Goal: Book appointment/travel/reservation

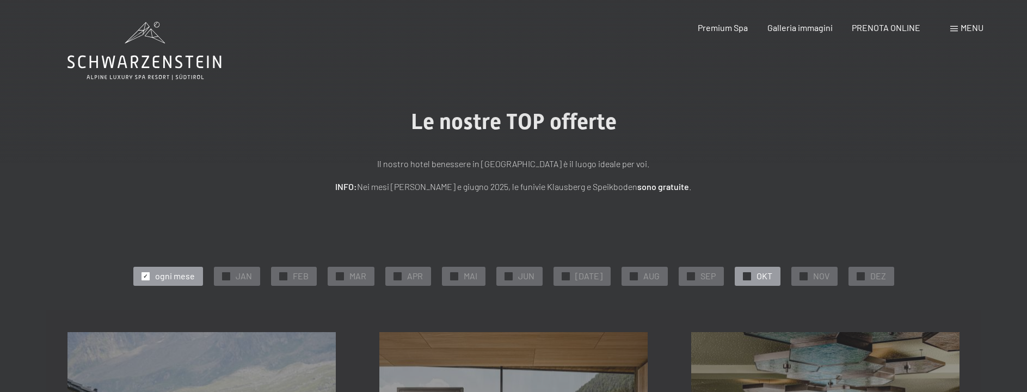
click at [757, 278] on span "OKT" at bounding box center [765, 276] width 16 height 12
click at [741, 24] on span "Premium Spa" at bounding box center [723, 26] width 50 height 10
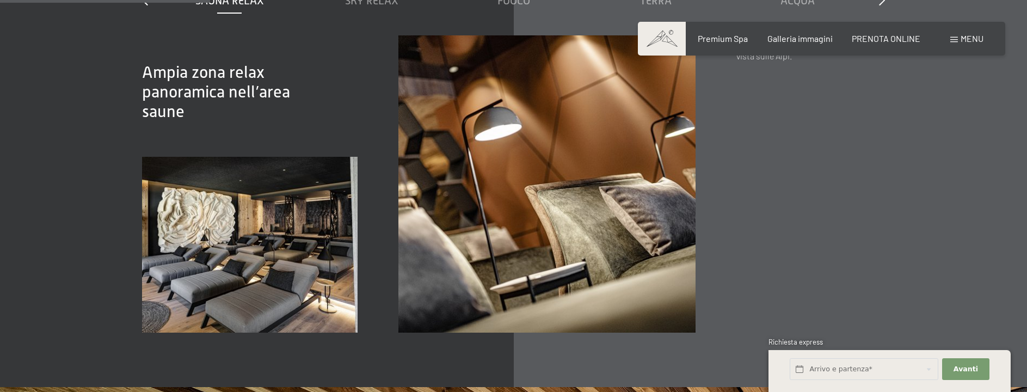
scroll to position [1415, 0]
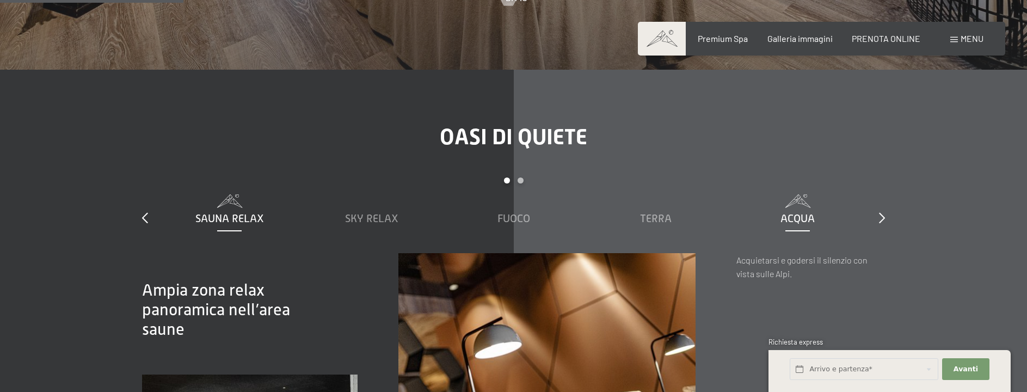
click at [796, 224] on span "Acqua" at bounding box center [798, 218] width 34 height 12
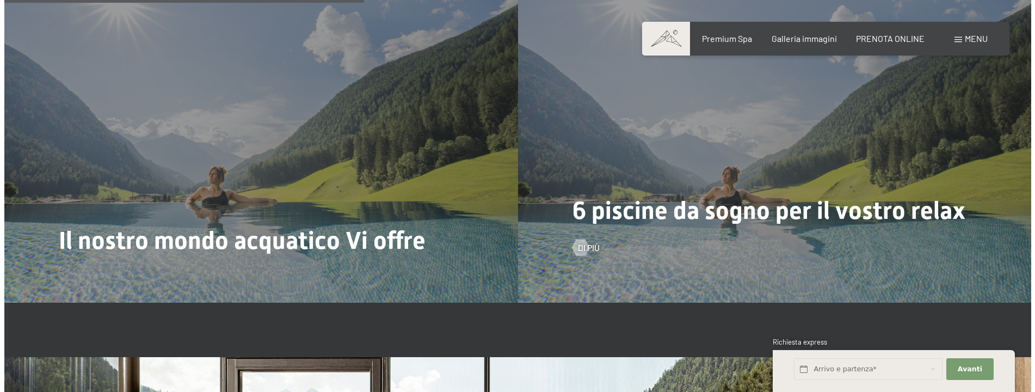
scroll to position [2776, 0]
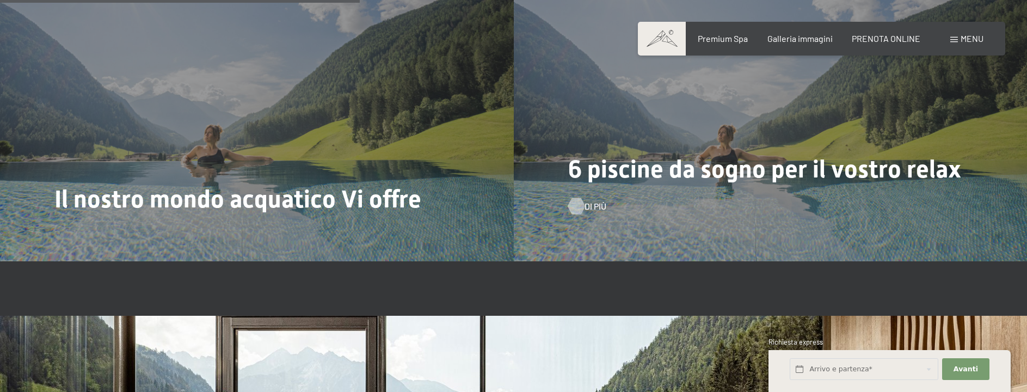
click at [581, 214] on div at bounding box center [576, 206] width 9 height 16
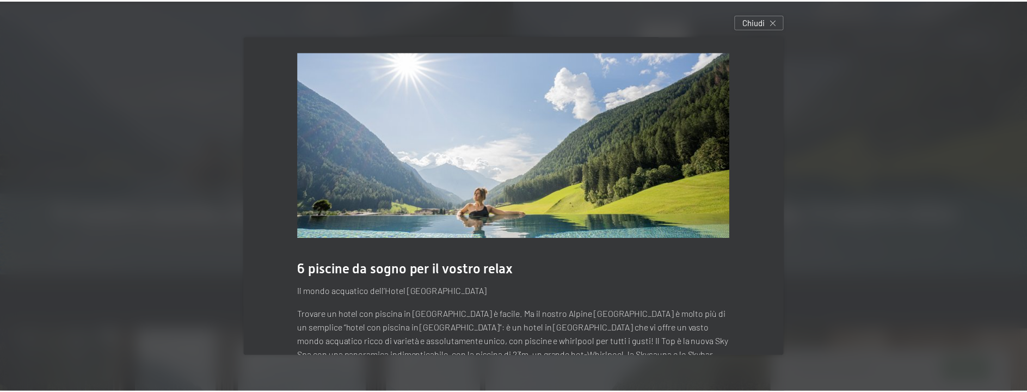
scroll to position [0, 0]
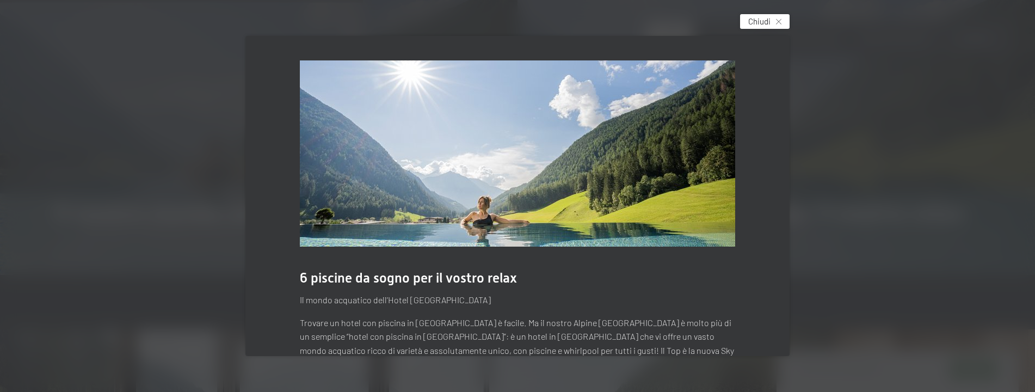
click at [785, 22] on div "Chiudi" at bounding box center [765, 21] width 50 height 15
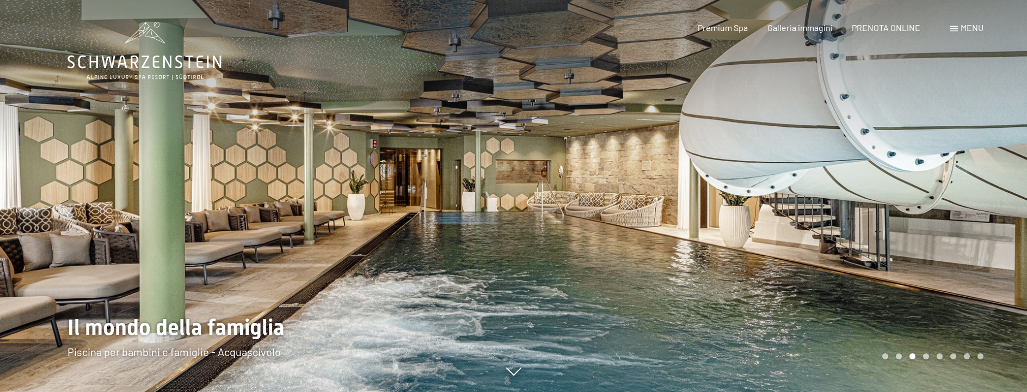
click at [259, 354] on div at bounding box center [257, 196] width 514 height 392
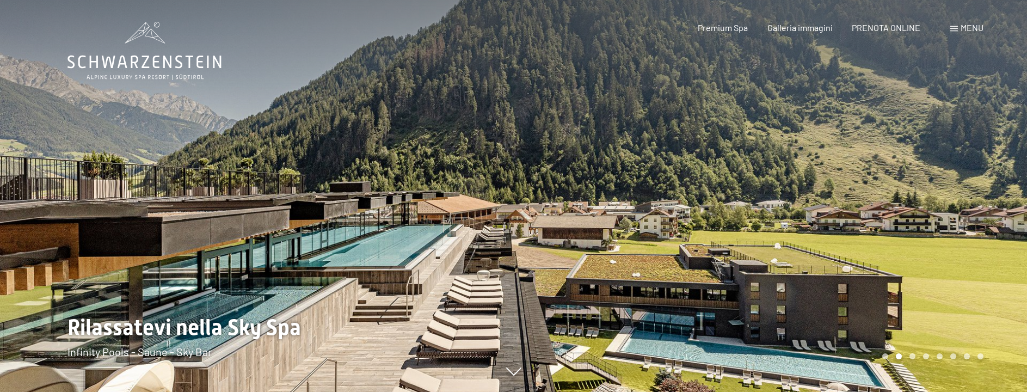
click at [259, 354] on div at bounding box center [257, 196] width 514 height 392
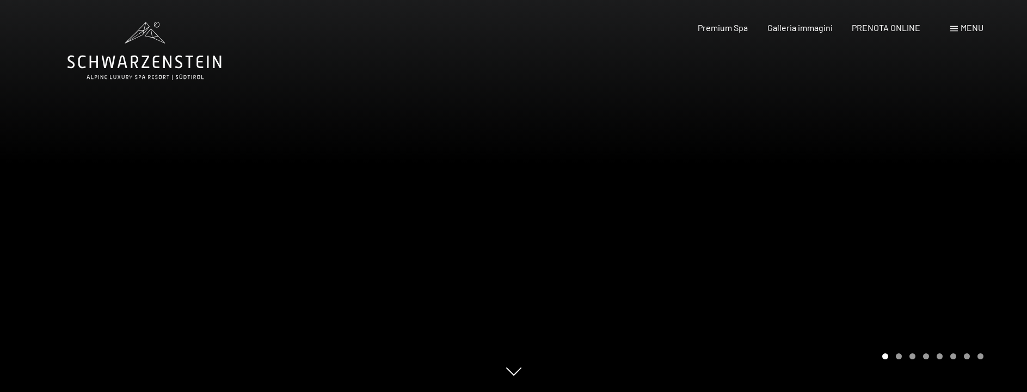
click at [393, 232] on div at bounding box center [257, 196] width 514 height 392
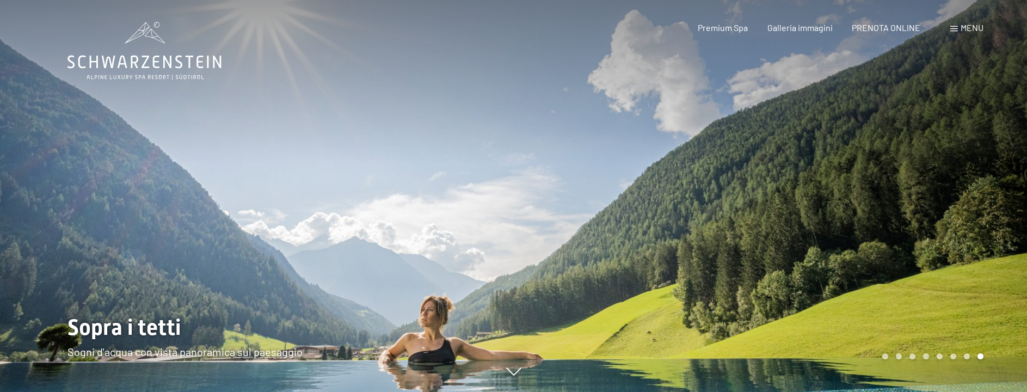
click at [388, 233] on div at bounding box center [257, 196] width 514 height 392
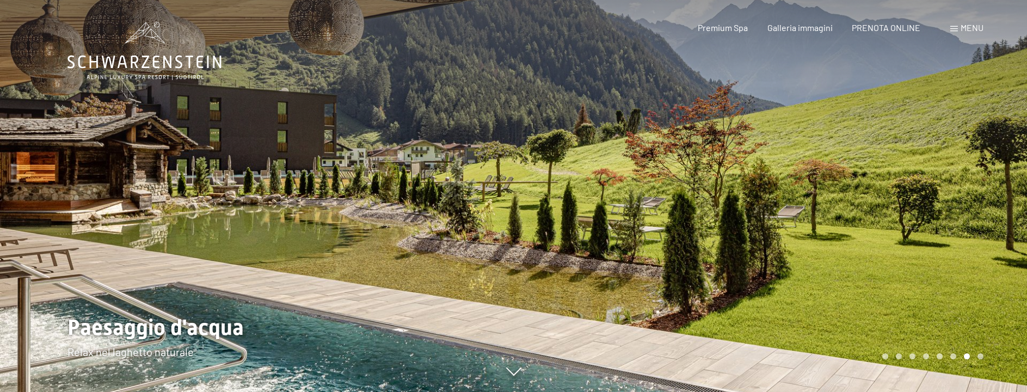
click at [389, 233] on div at bounding box center [257, 196] width 514 height 392
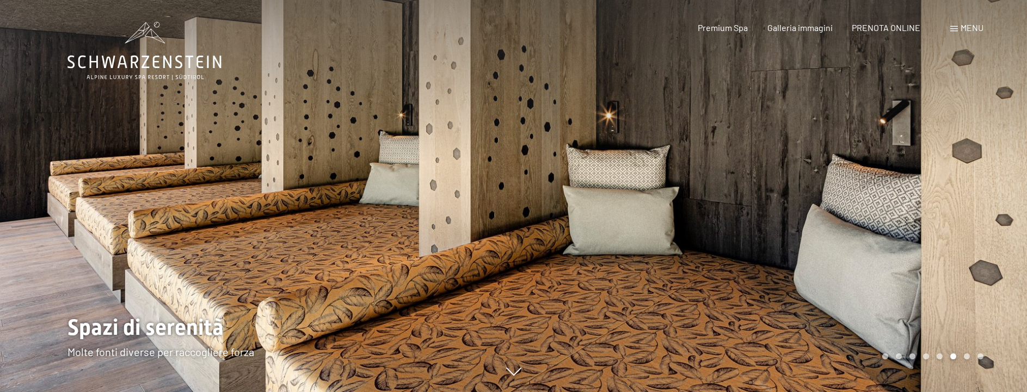
click at [389, 233] on div at bounding box center [257, 196] width 514 height 392
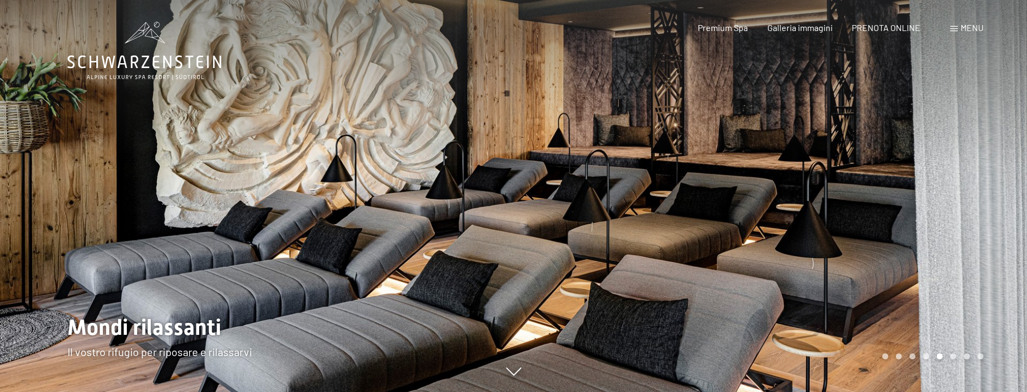
click at [391, 233] on div at bounding box center [257, 196] width 514 height 392
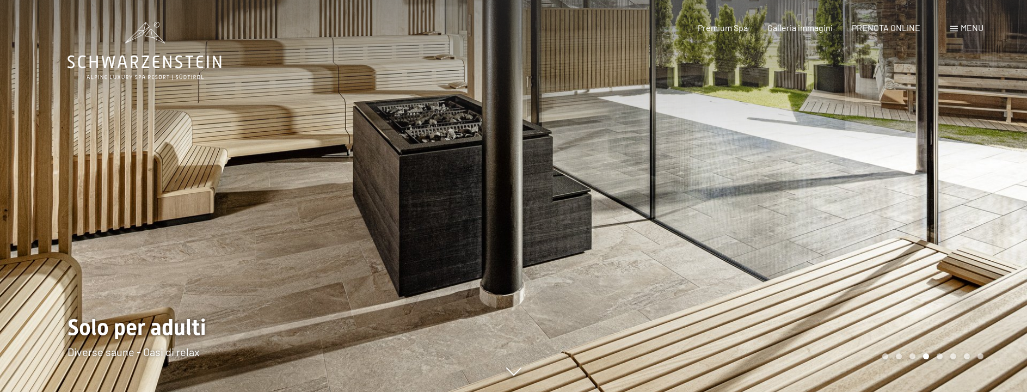
click at [391, 233] on div at bounding box center [257, 196] width 514 height 392
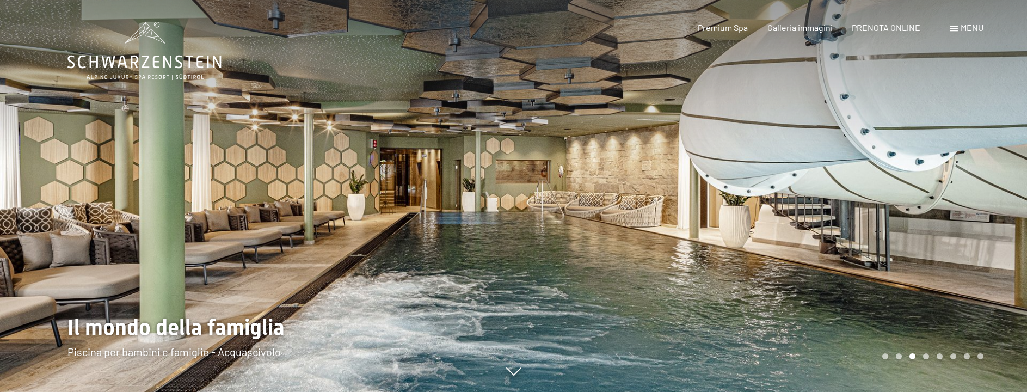
click at [392, 233] on div at bounding box center [257, 196] width 514 height 392
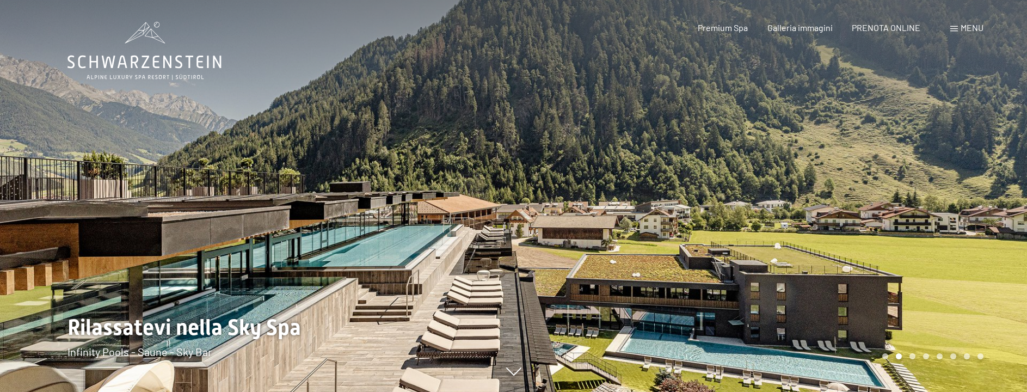
click at [392, 233] on div at bounding box center [257, 196] width 514 height 392
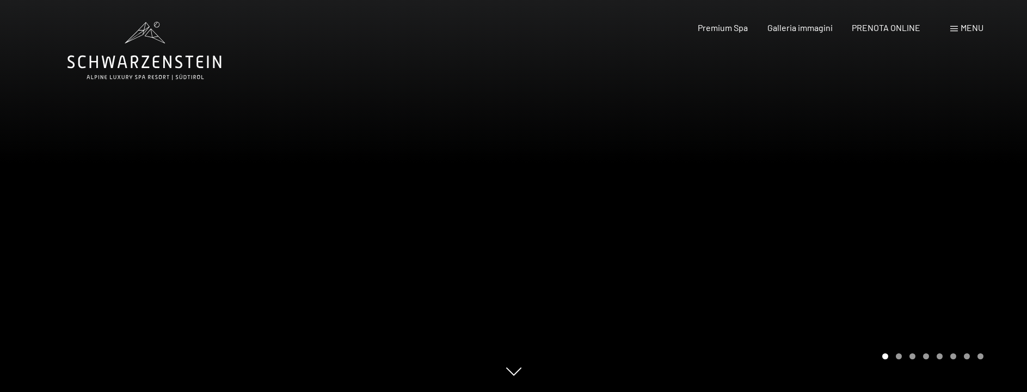
click at [392, 231] on div at bounding box center [257, 196] width 514 height 392
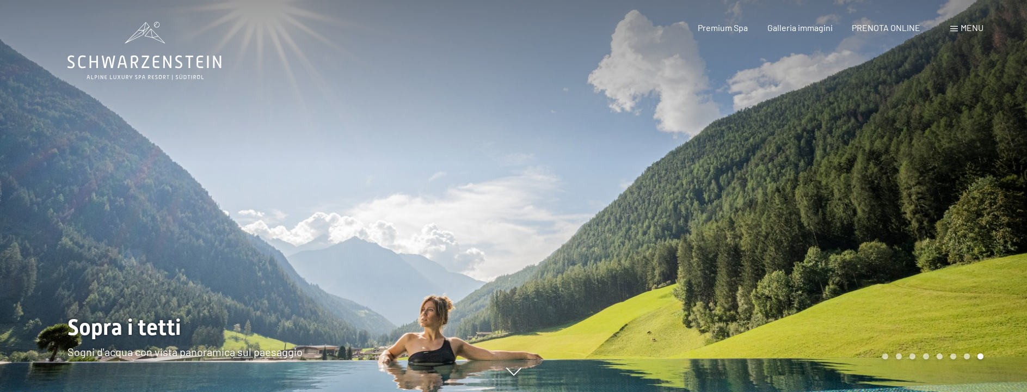
click at [392, 231] on div at bounding box center [257, 196] width 514 height 392
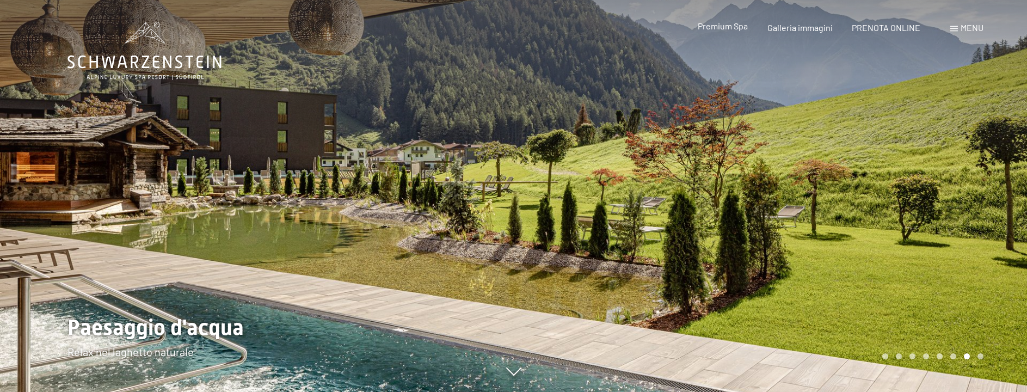
click at [735, 28] on span "Premium Spa" at bounding box center [723, 26] width 50 height 10
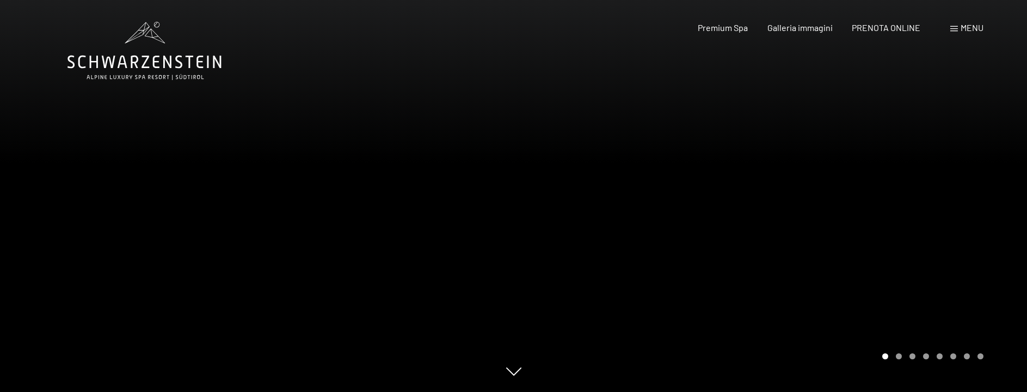
click at [952, 28] on span at bounding box center [954, 28] width 8 height 5
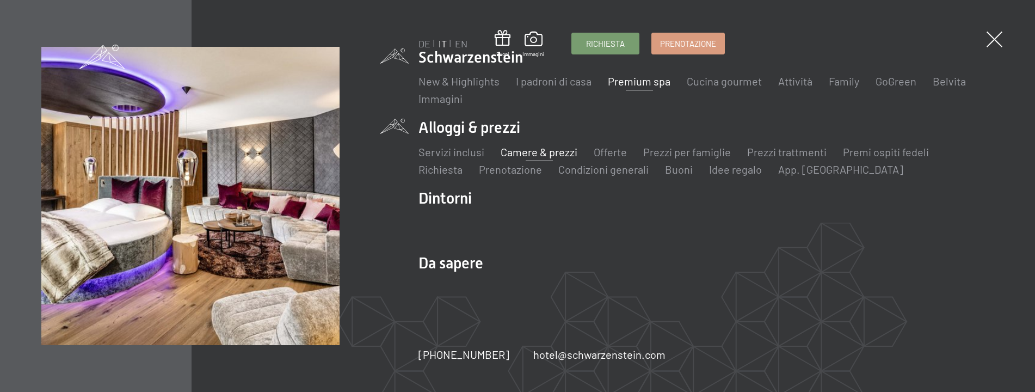
click at [529, 155] on link "Camere & prezzi" at bounding box center [539, 151] width 77 height 13
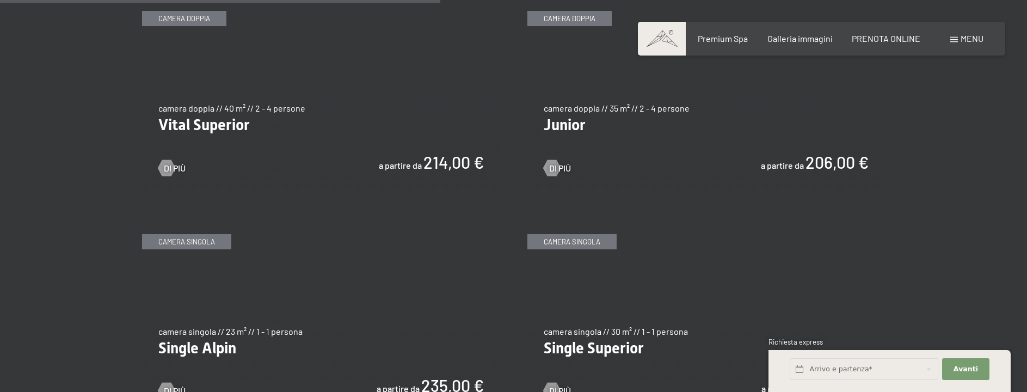
scroll to position [1524, 0]
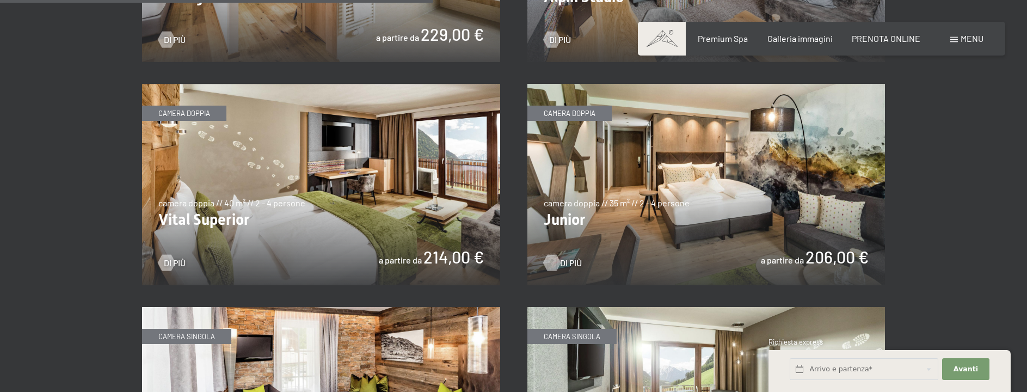
click at [555, 261] on div at bounding box center [551, 262] width 9 height 16
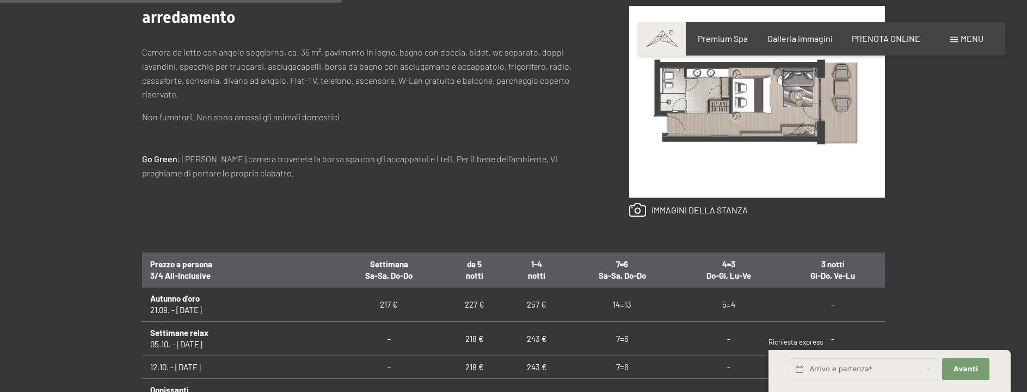
click at [996, 321] on div "Richiesta Prenotazione camera doppia // 35 m² // 2 - 4 persone Junior a partire…" at bounding box center [513, 234] width 1027 height 709
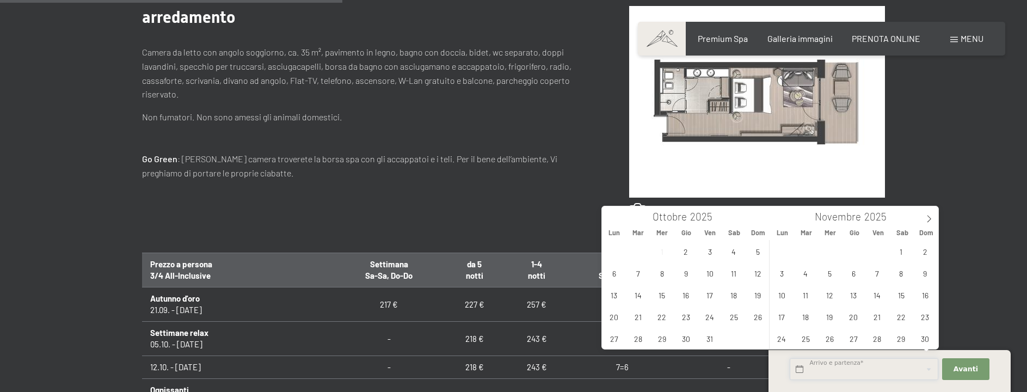
click at [800, 371] on input "text" at bounding box center [864, 369] width 149 height 22
click at [711, 296] on span "17" at bounding box center [709, 294] width 21 height 21
click at [762, 297] on span "19" at bounding box center [757, 294] width 21 height 21
type input "[DATE] - [DATE]"
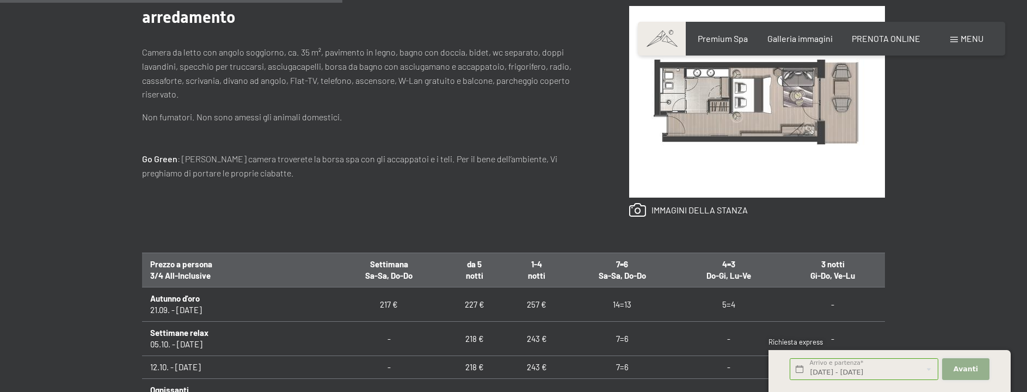
click at [971, 366] on span "Avanti" at bounding box center [966, 369] width 24 height 10
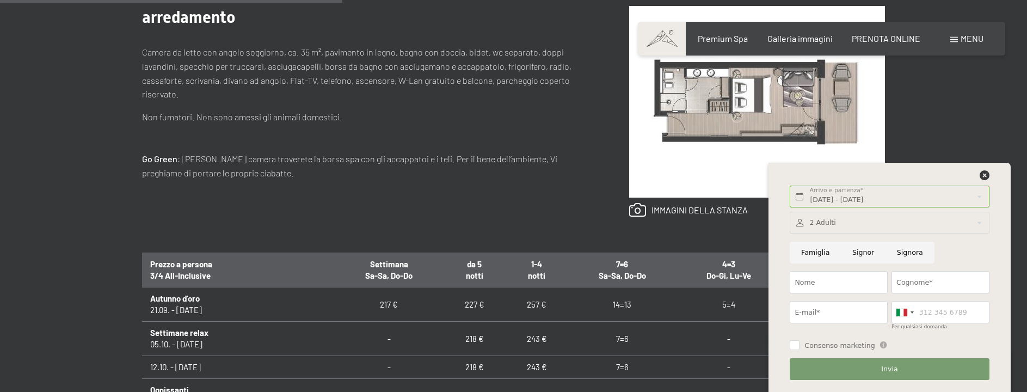
click at [843, 228] on div at bounding box center [889, 223] width 199 height 22
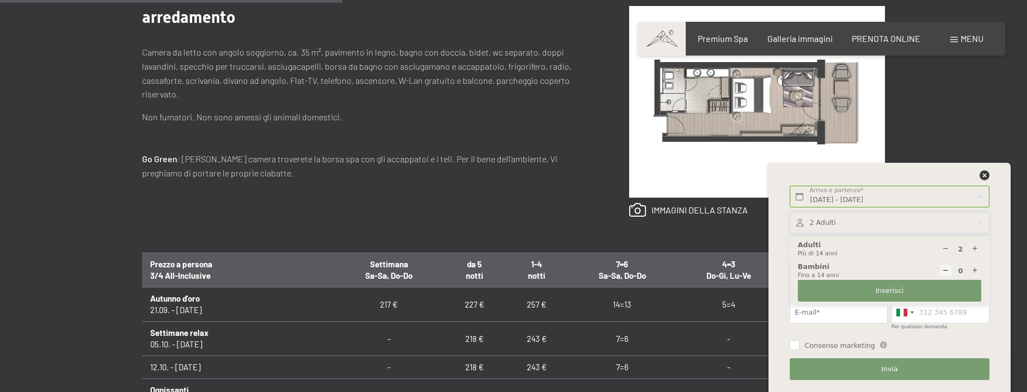
click at [827, 273] on div "0 Bambini Fino a 14 anni" at bounding box center [889, 271] width 183 height 18
click at [978, 269] on icon at bounding box center [975, 270] width 7 height 7
type input "1"
select select
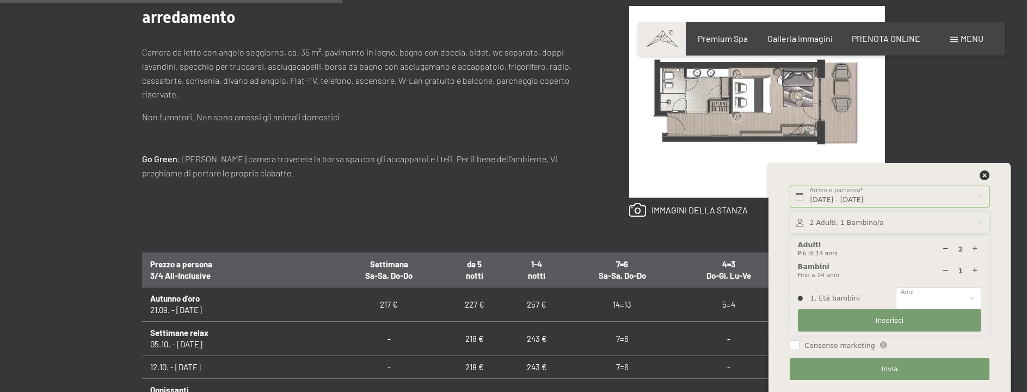
click at [977, 269] on icon at bounding box center [975, 270] width 7 height 7
type input "2"
select select
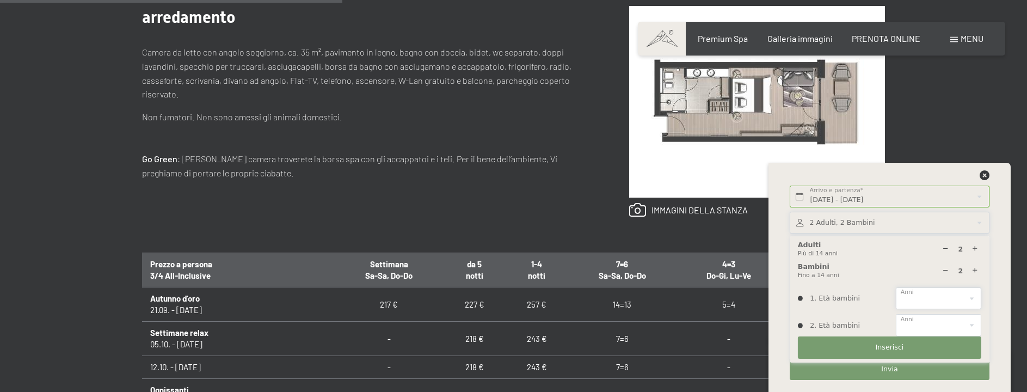
click at [975, 297] on select "0 1 2 3 4 5 6 7 8 9 10 11 12 13 14" at bounding box center [938, 298] width 85 height 22
select select "7"
click at [896, 287] on select "0 1 2 3 4 5 6 7 8 9 10 11 12 13 14" at bounding box center [938, 298] width 85 height 22
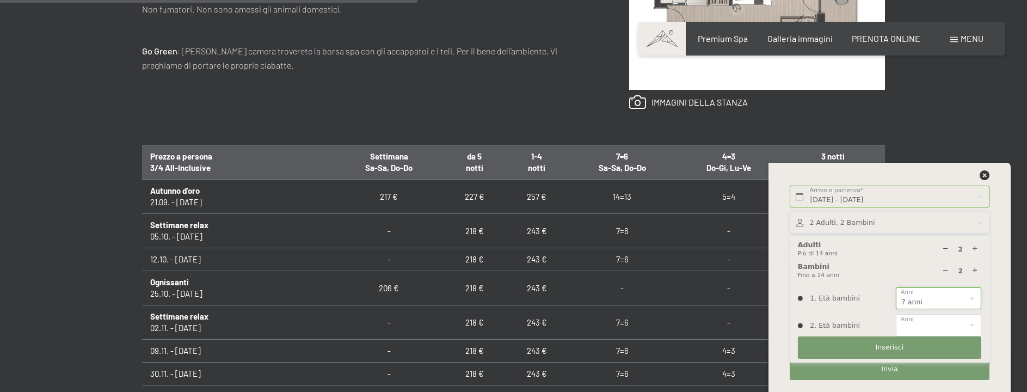
scroll to position [599, 0]
click at [859, 357] on button "Inserisci" at bounding box center [889, 347] width 183 height 22
click at [884, 347] on span "Inserisci" at bounding box center [890, 347] width 28 height 10
drag, startPoint x: 838, startPoint y: 324, endPoint x: 832, endPoint y: 327, distance: 6.8
click at [837, 325] on div "2. Età bambini 0 1 2 3 4 5 6 7 8 9 10 11 12 13 14 Anni" at bounding box center [889, 325] width 183 height 22
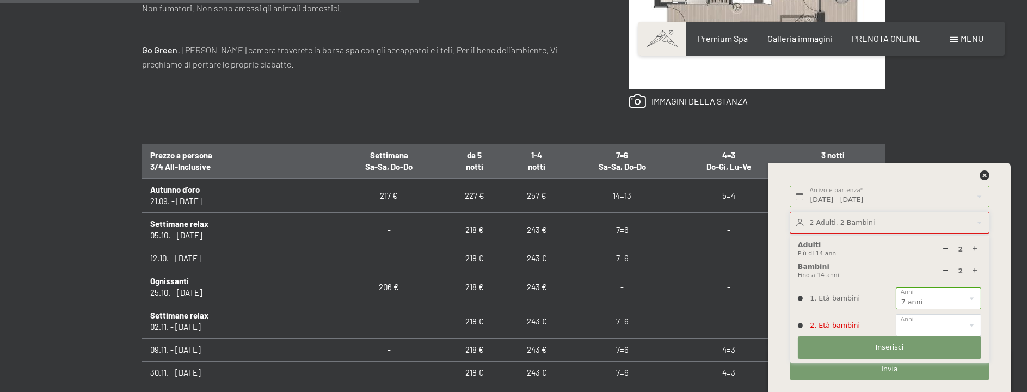
click at [801, 327] on div "2. Età bambini 0 1 2 3 4 5 6 7 8 9 10 11 12 13 14 Anni" at bounding box center [889, 325] width 183 height 22
click at [802, 297] on div "1. Età bambini 0 1 2 3 4 5 6 7 8 9 10 11 12 13 14 Anni" at bounding box center [889, 298] width 183 height 22
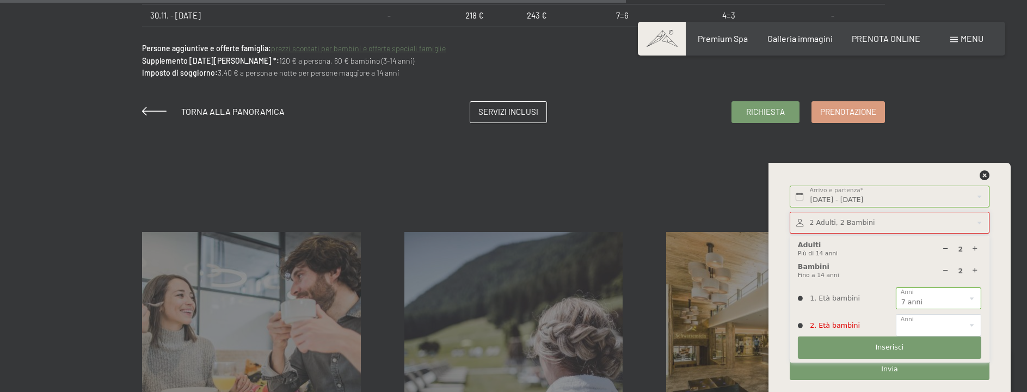
scroll to position [980, 0]
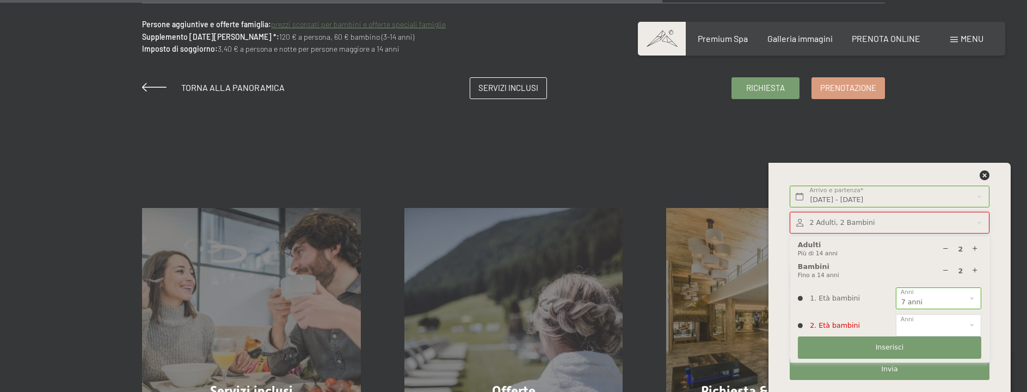
click at [992, 278] on div "[DATE] - [DATE] Arrivo e partenza* 2 Notti Avanti Nascondere i campi dell'indir…" at bounding box center [889, 277] width 215 height 229
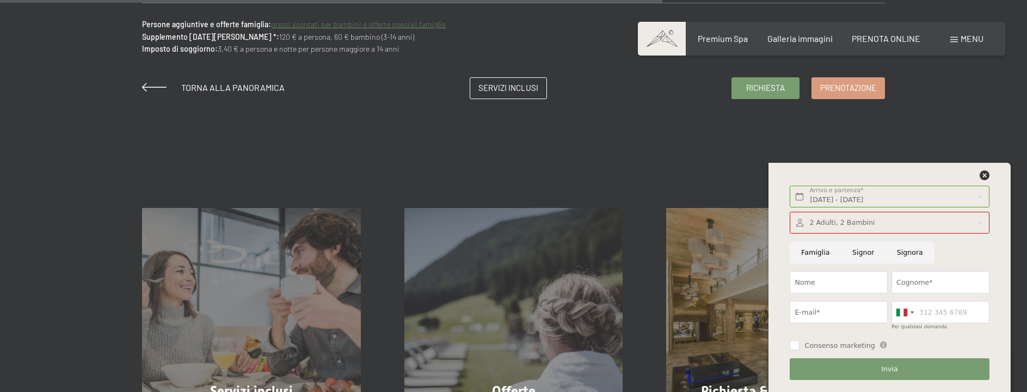
click at [811, 250] on input "Famiglia" at bounding box center [815, 253] width 51 height 22
radio input "true"
click at [880, 228] on div at bounding box center [889, 223] width 199 height 22
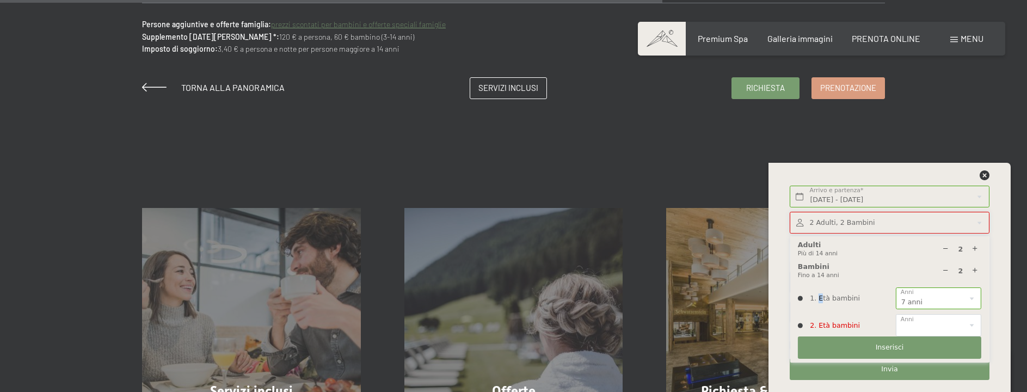
click at [819, 299] on div "1. Età bambini 0 1 2 3 4 5 6 7 8 9 10 11 12 13 14 Anni" at bounding box center [889, 298] width 183 height 22
click at [856, 302] on div "1. Età bambini 0 1 2 3 4 5 6 7 8 9 10 11 12 13 14 Anni" at bounding box center [889, 298] width 183 height 22
click at [822, 328] on div "2. Età bambini 0 1 2 3 4 5 6 7 8 9 10 11 12 13 14 Anni" at bounding box center [889, 325] width 183 height 22
click at [800, 324] on div "2. Età bambini 0 1 2 3 4 5 6 7 8 9 10 11 12 13 14 Anni" at bounding box center [889, 325] width 183 height 22
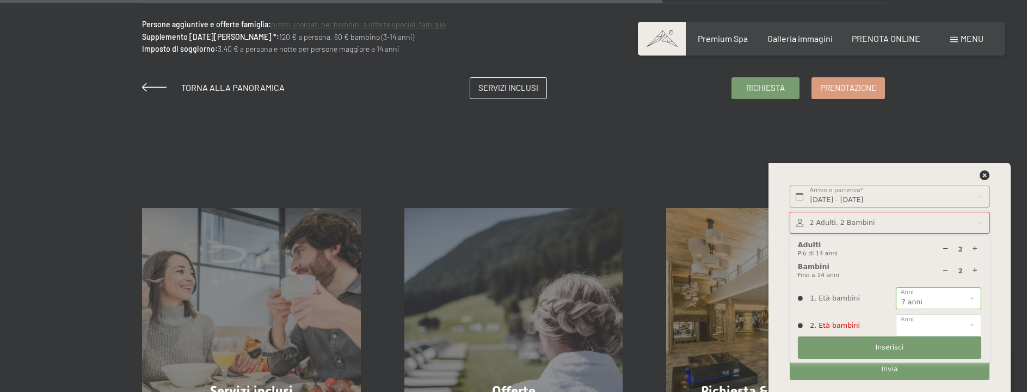
drag, startPoint x: 805, startPoint y: 325, endPoint x: 813, endPoint y: 323, distance: 8.3
click at [811, 325] on div "2. Età bambini 0 1 2 3 4 5 6 7 8 9 10 11 12 13 14 Anni" at bounding box center [889, 325] width 183 height 22
click at [945, 271] on icon at bounding box center [945, 270] width 7 height 7
type input "1"
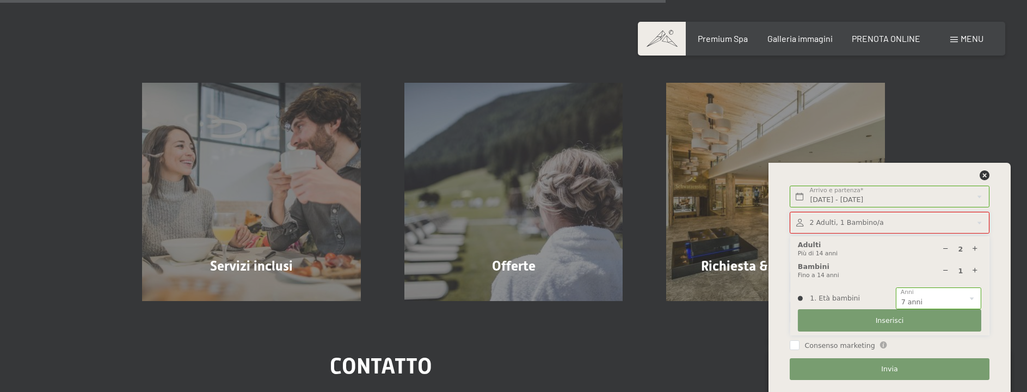
scroll to position [1198, 0]
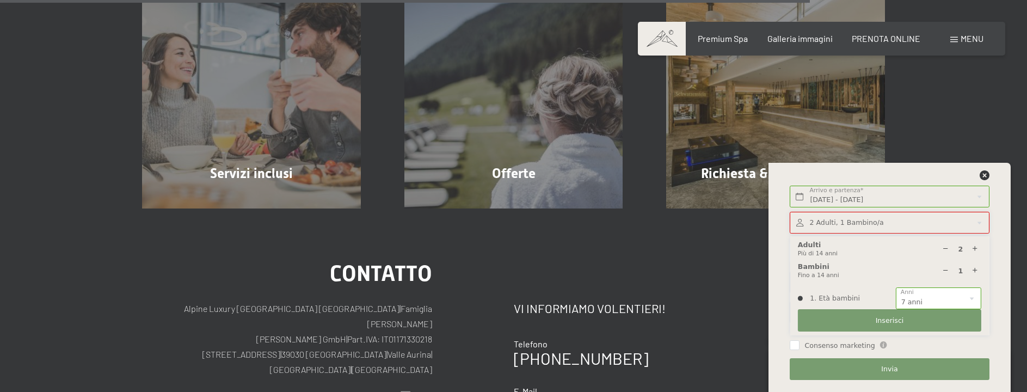
click at [1000, 274] on div "[DATE] - [DATE] Arrivo e partenza* 2 Notti Avanti Nascondere i campi dell'indir…" at bounding box center [890, 277] width 242 height 229
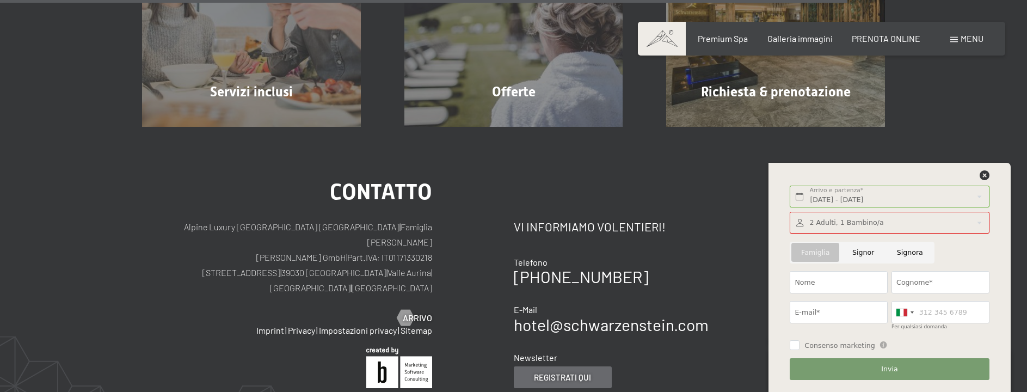
scroll to position [1306, 0]
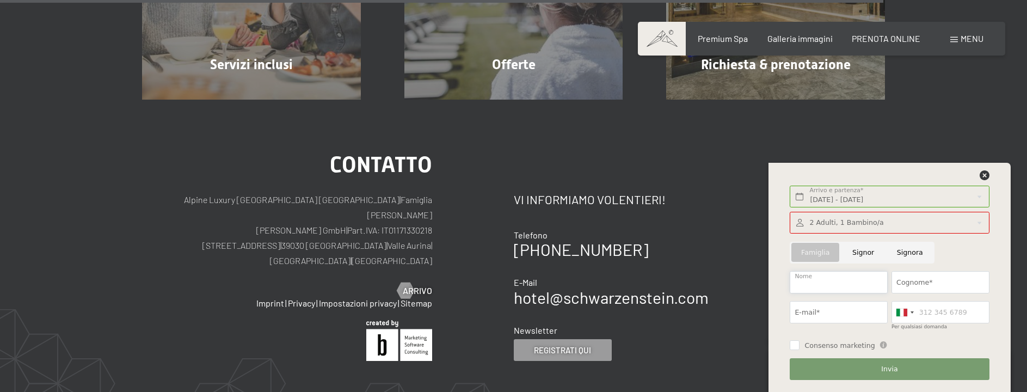
click at [838, 280] on input "Nome" at bounding box center [839, 282] width 98 height 22
type input "[PERSON_NAME]"
click at [932, 283] on input "Cognome*" at bounding box center [941, 282] width 98 height 22
type input "IORIS"
click at [832, 308] on input "E-mail*" at bounding box center [839, 312] width 98 height 22
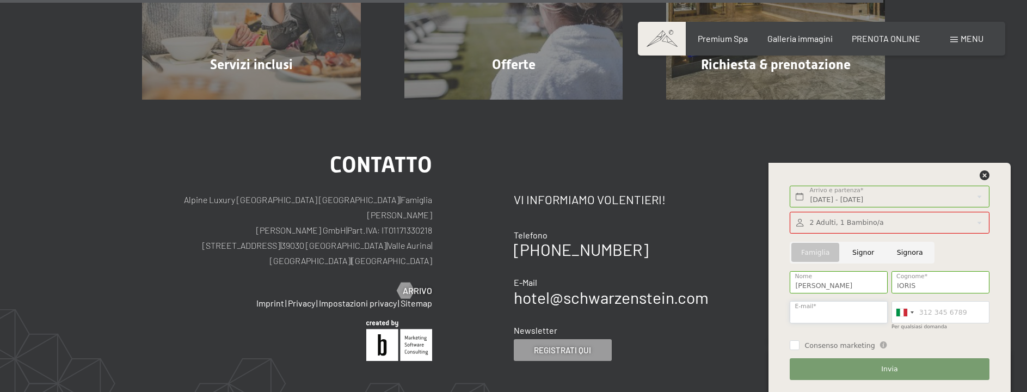
click at [858, 316] on input "E-mail*" at bounding box center [839, 312] width 98 height 22
type input "I"
type input "[EMAIL_ADDRESS][DOMAIN_NAME]"
